Goal: Information Seeking & Learning: Learn about a topic

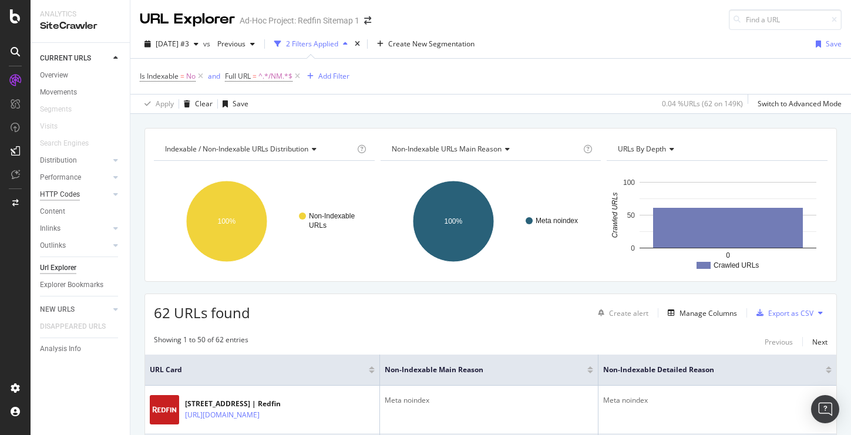
click at [59, 191] on div "HTTP Codes" at bounding box center [60, 195] width 40 height 12
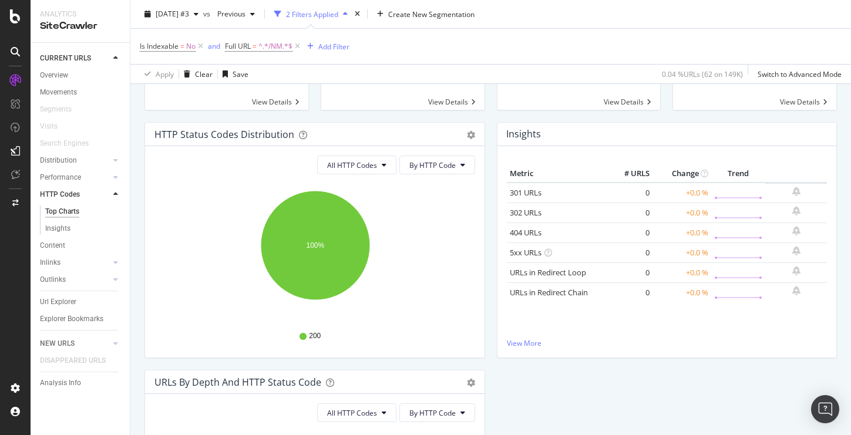
scroll to position [90, 0]
click at [59, 243] on div "Content" at bounding box center [52, 246] width 25 height 12
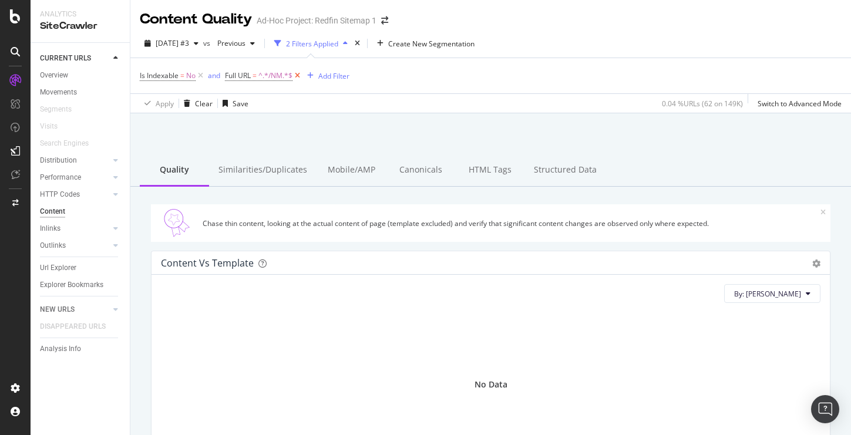
click at [300, 75] on icon at bounding box center [298, 76] width 10 height 12
click at [202, 74] on icon at bounding box center [201, 76] width 10 height 12
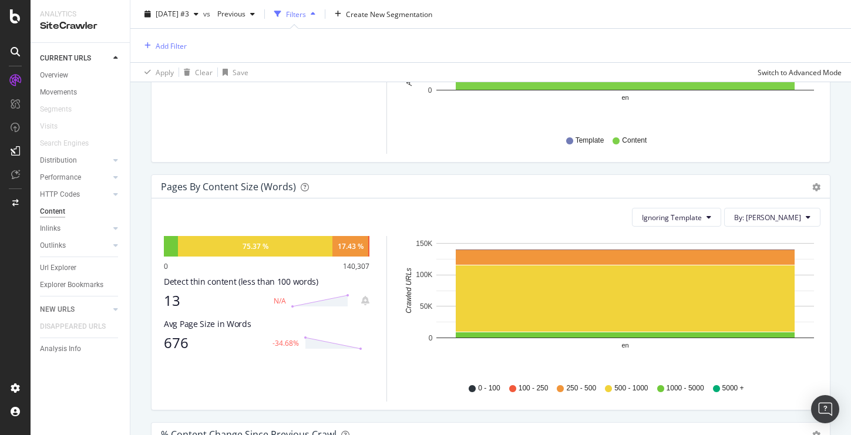
scroll to position [352, 0]
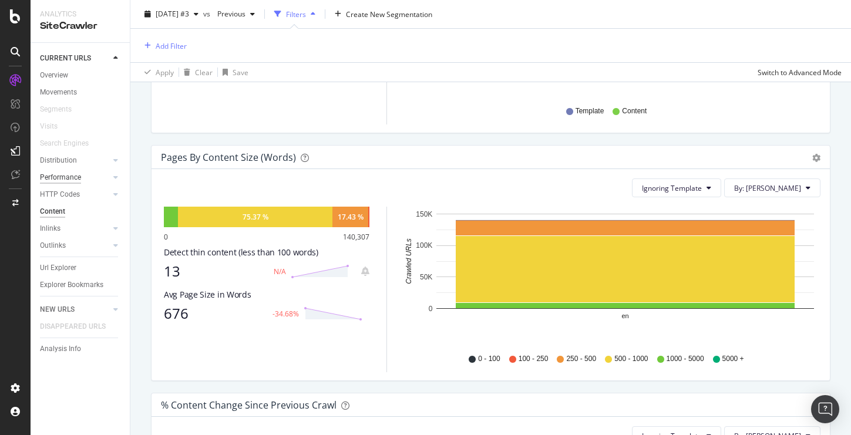
click at [59, 174] on div "Performance" at bounding box center [60, 178] width 41 height 12
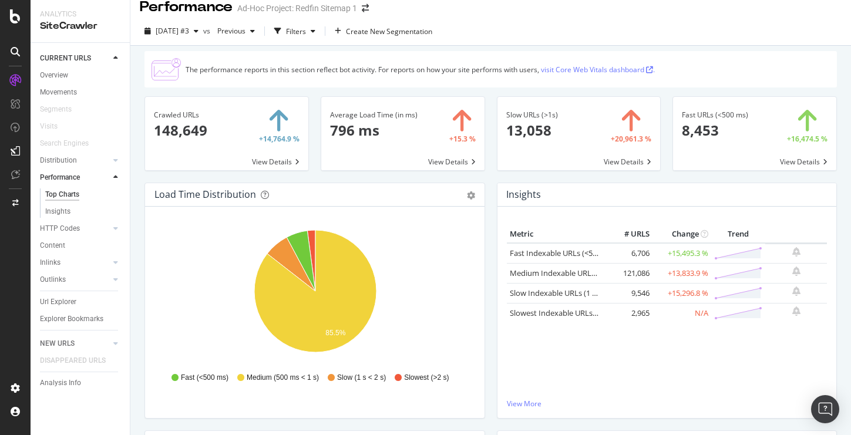
scroll to position [14, 0]
